Goal: Transaction & Acquisition: Download file/media

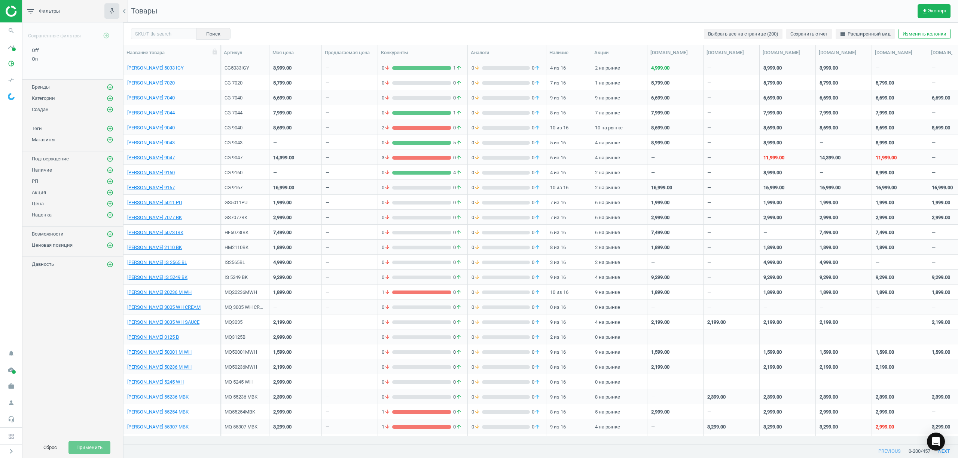
scroll to position [8, 7]
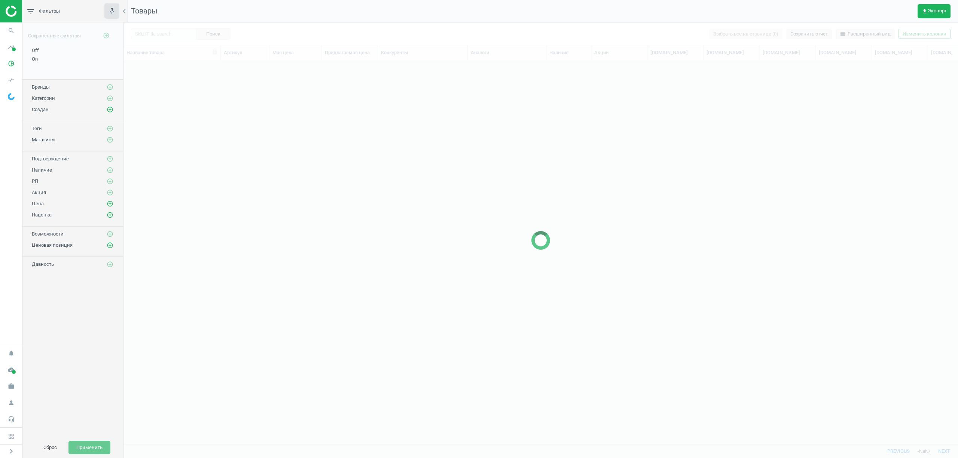
scroll to position [369, 827]
click at [934, 8] on span "get_app Экспорт" at bounding box center [934, 11] width 25 height 6
click at [886, 54] on button "insert_drive_file Отчет (Excel)" at bounding box center [885, 57] width 130 height 14
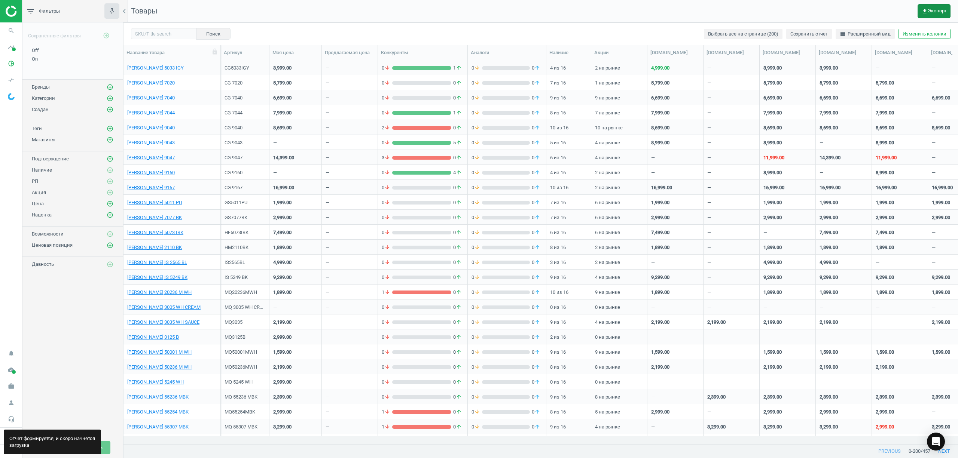
click at [931, 10] on span "get_app Экспорт" at bounding box center [934, 11] width 25 height 6
click at [888, 59] on button "insert_drive_file Отчет (Excel)" at bounding box center [885, 57] width 130 height 14
